Goal: Check status: Check status

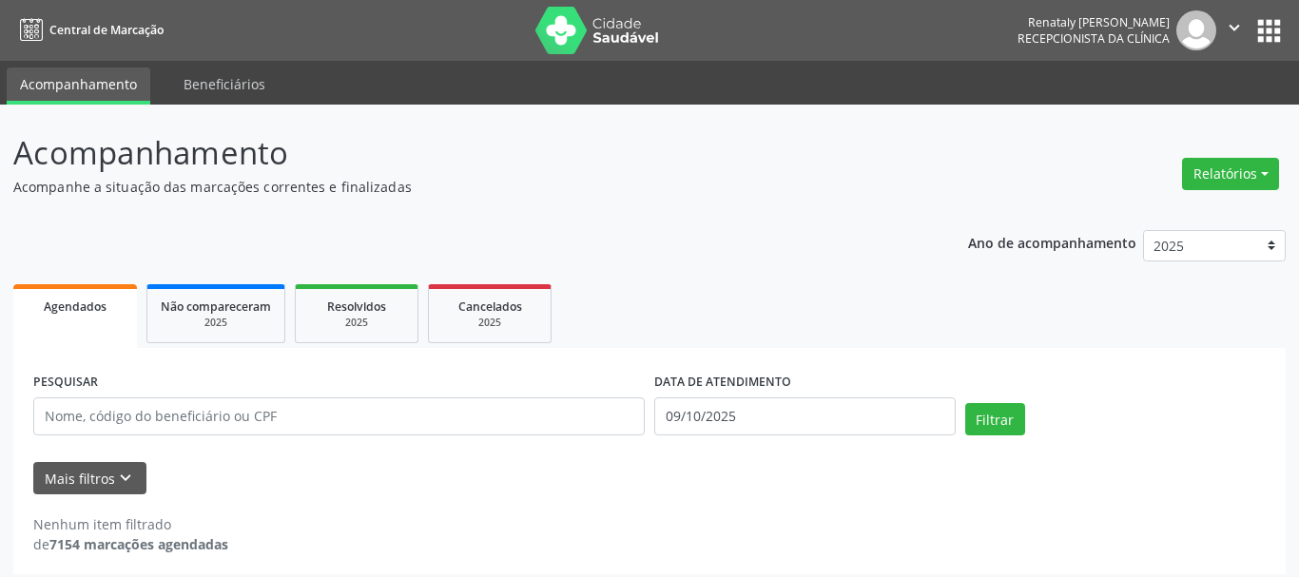
select select "9"
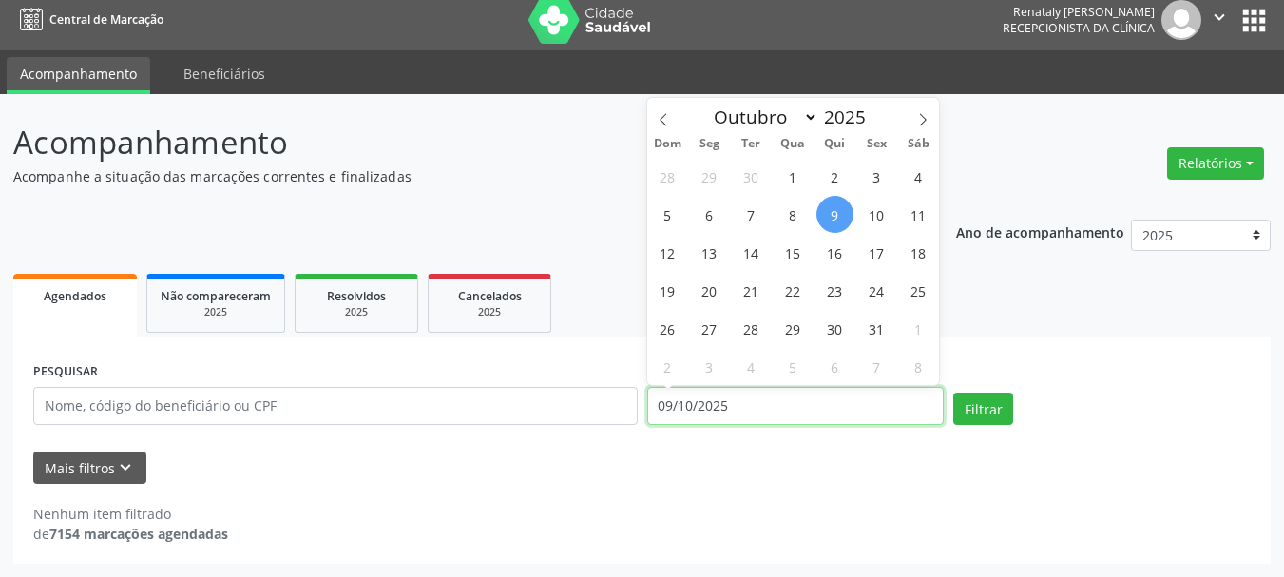
click at [741, 402] on input "09/10/2025" at bounding box center [796, 406] width 298 height 38
click at [876, 215] on span "10" at bounding box center [876, 214] width 37 height 37
type input "[DATE]"
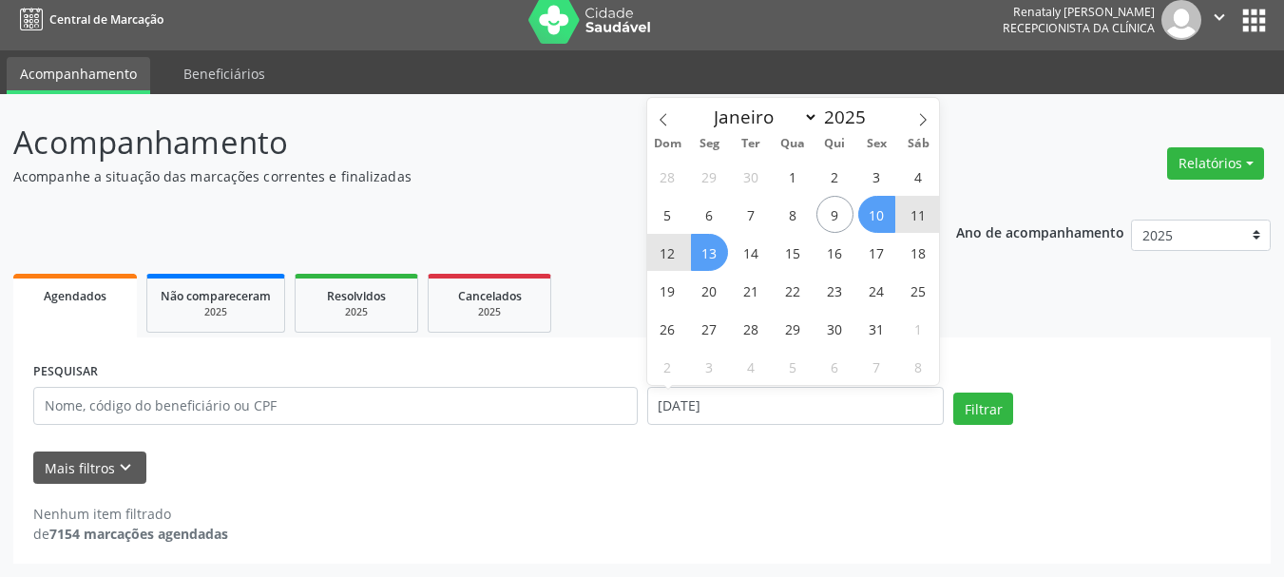
click at [706, 250] on span "13" at bounding box center [709, 252] width 37 height 37
click at [734, 398] on input "[DATE] até [DATE]" at bounding box center [796, 406] width 298 height 38
click at [713, 251] on span "13" at bounding box center [709, 252] width 37 height 37
type input "[DATE]"
click at [714, 251] on span "13" at bounding box center [709, 252] width 37 height 37
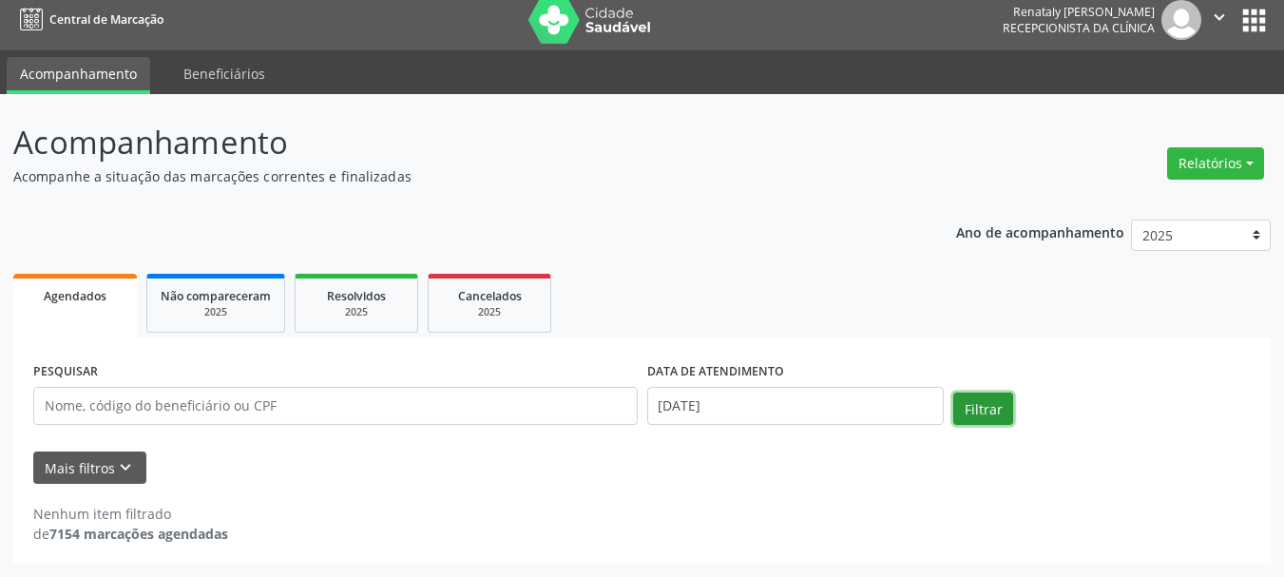
click at [991, 412] on button "Filtrar" at bounding box center [983, 409] width 60 height 32
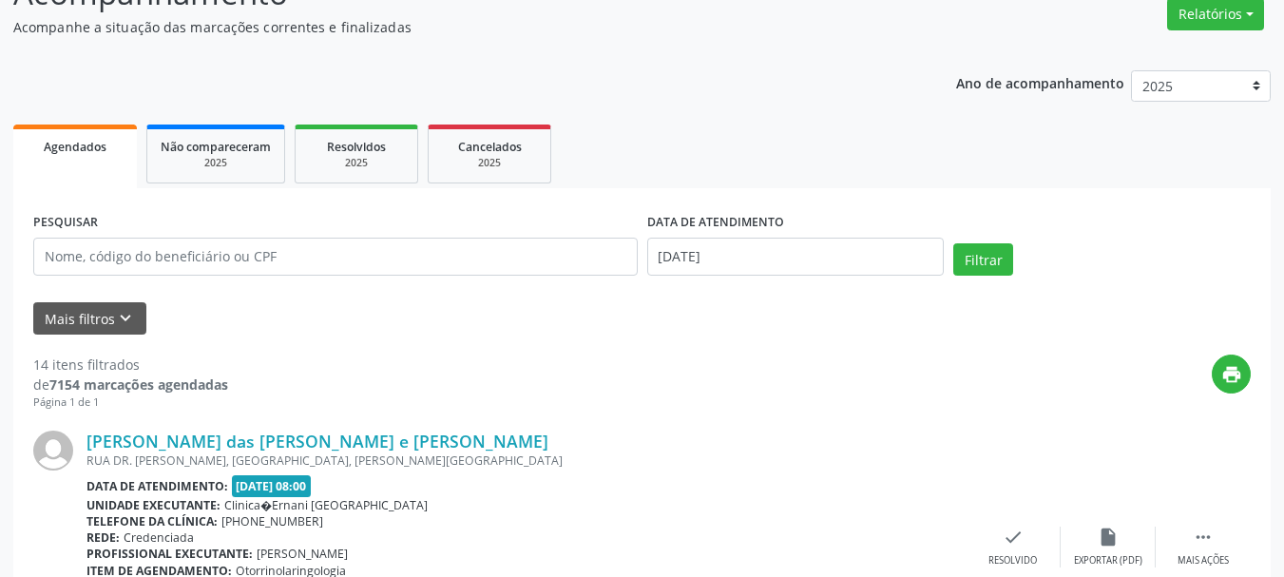
scroll to position [155, 0]
